Goal: Transaction & Acquisition: Purchase product/service

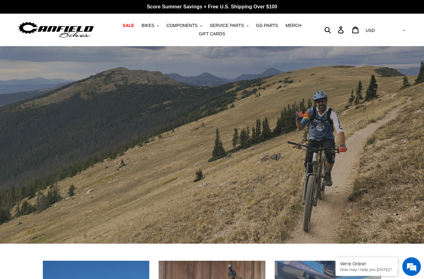
click at [193, 29] on button "COMPONENTS .cls-1{fill:#231f20}" at bounding box center [184, 25] width 42 height 8
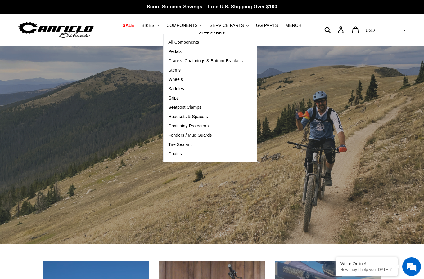
click at [178, 53] on span "Pedals" at bounding box center [174, 51] width 13 height 5
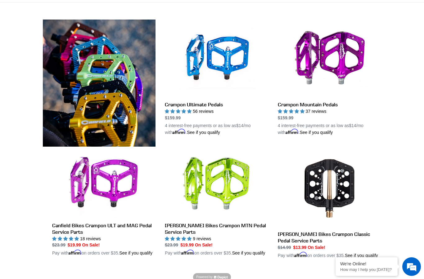
scroll to position [165, 0]
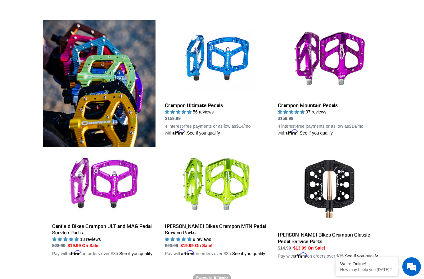
click at [215, 105] on link "Crampon Ultimate Pedals" at bounding box center [216, 78] width 103 height 116
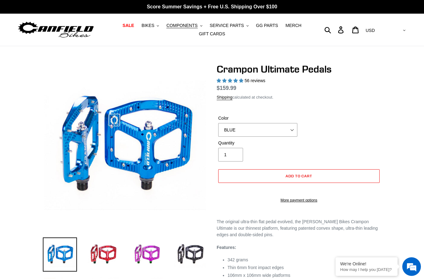
select select "highest-rating"
click at [290, 131] on select "BLUE RED PURPLE STEALTH BRONZE GREY TURQUOISE BLACK POLISHED BAJA GOLD PNW GREE…" at bounding box center [257, 130] width 79 height 14
select select "RED"
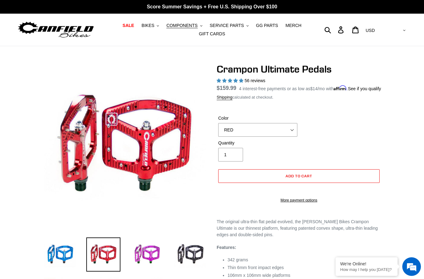
click at [313, 183] on button "Add to cart" at bounding box center [298, 176] width 161 height 14
select select "32973230866507"
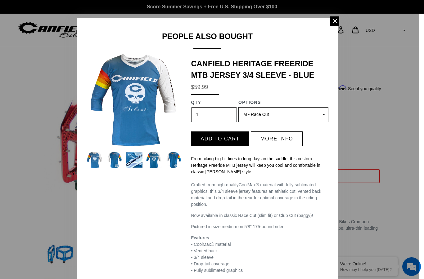
click at [337, 23] on span at bounding box center [334, 20] width 9 height 9
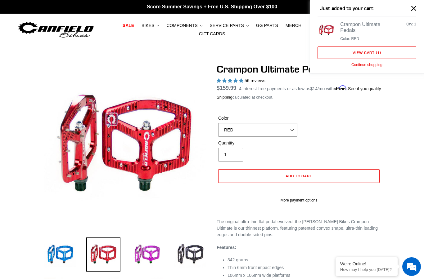
click at [383, 54] on link "View cart ( 1 )" at bounding box center [367, 53] width 99 height 12
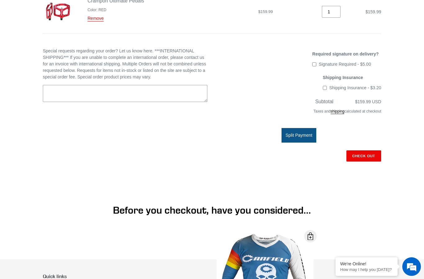
scroll to position [124, 0]
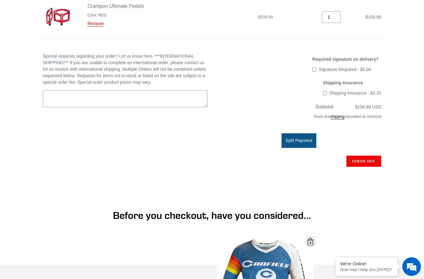
click at [370, 165] on input "Check out" at bounding box center [363, 161] width 35 height 11
